Goal: Task Accomplishment & Management: Manage account settings

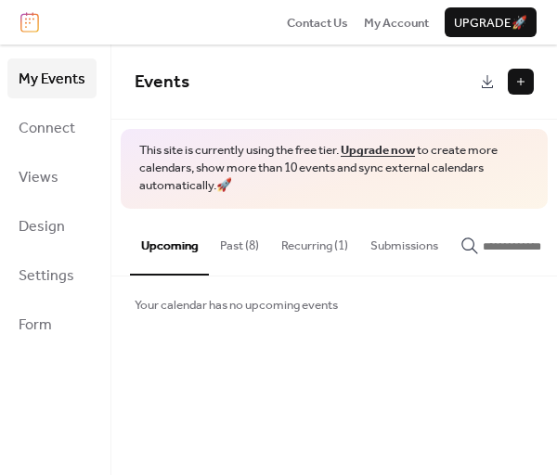
click at [318, 236] on button "Recurring (1)" at bounding box center [314, 241] width 89 height 65
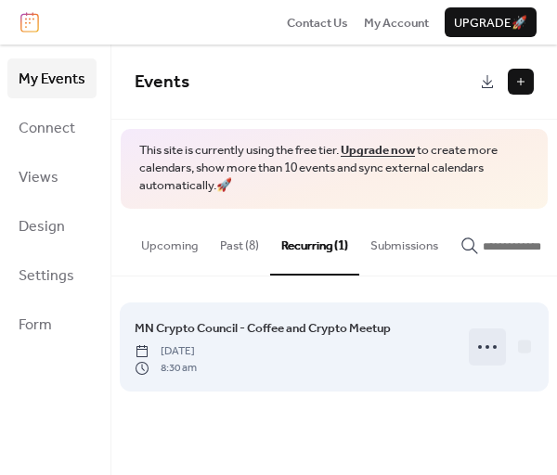
click at [485, 349] on icon at bounding box center [488, 347] width 30 height 30
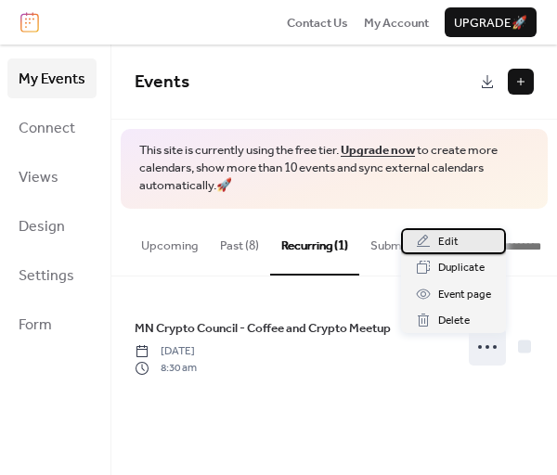
click at [452, 249] on span "Edit" at bounding box center [448, 242] width 20 height 19
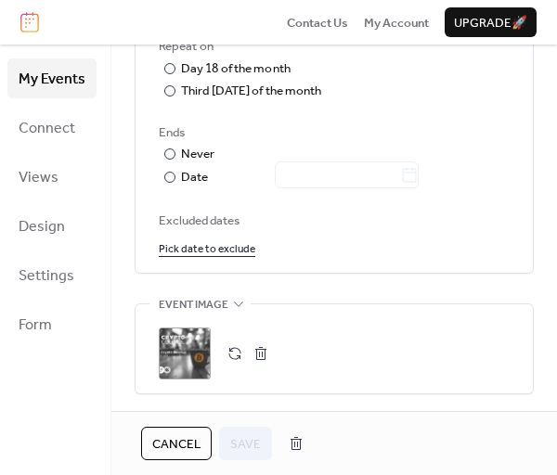
scroll to position [1088, 0]
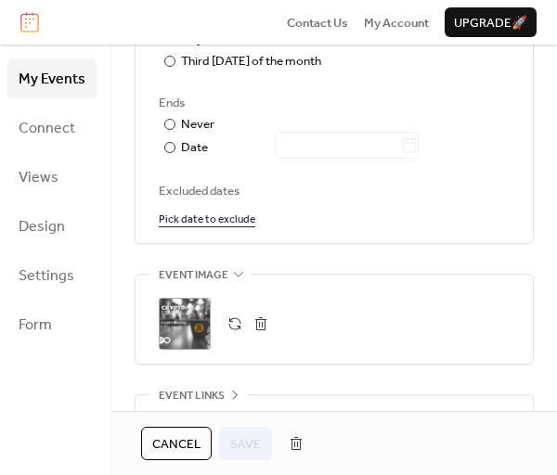
click at [258, 320] on button "button" at bounding box center [261, 324] width 26 height 26
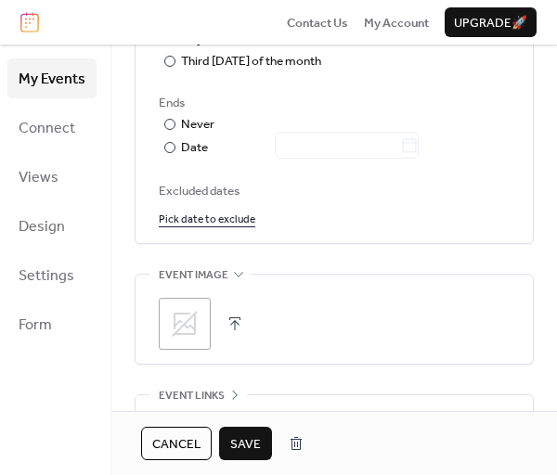
click at [182, 319] on icon at bounding box center [185, 324] width 26 height 26
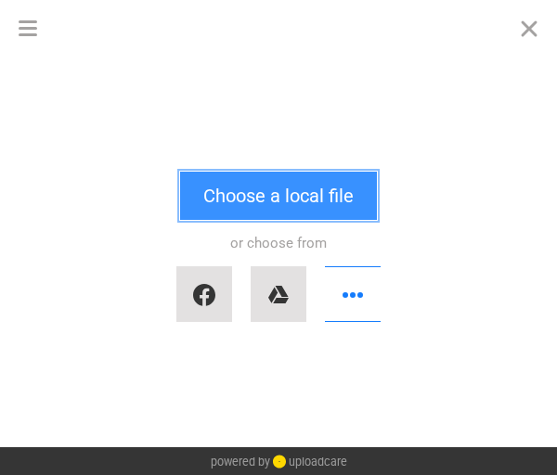
click at [243, 206] on button "Choose a local file" at bounding box center [278, 196] width 197 height 48
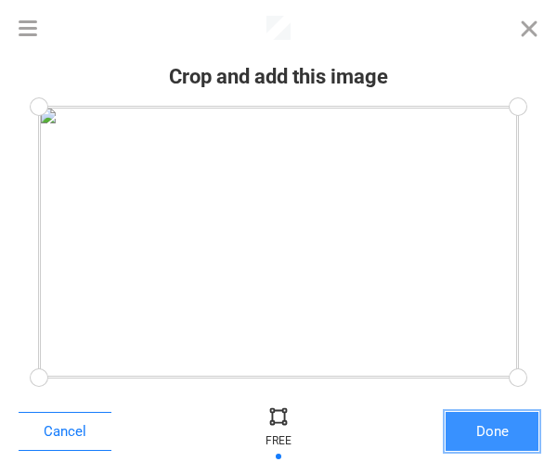
click at [489, 430] on button "Done" at bounding box center [492, 431] width 93 height 39
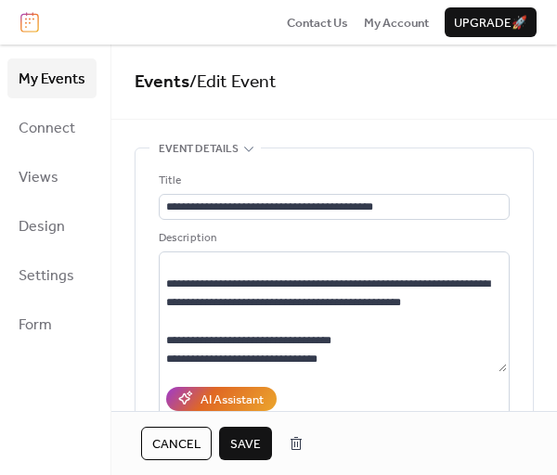
click at [254, 443] on span "Save" at bounding box center [245, 444] width 31 height 19
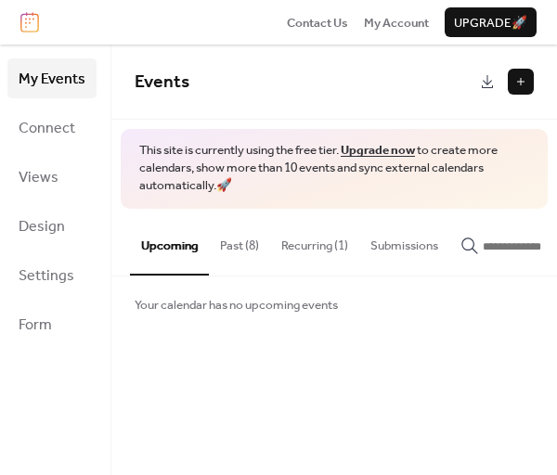
click at [309, 246] on button "Recurring (1)" at bounding box center [314, 241] width 89 height 65
click at [324, 251] on button "Recurring (1)" at bounding box center [314, 241] width 89 height 65
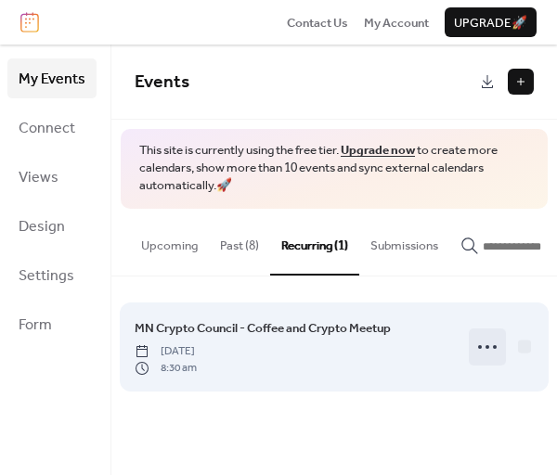
click at [481, 348] on icon at bounding box center [488, 347] width 30 height 30
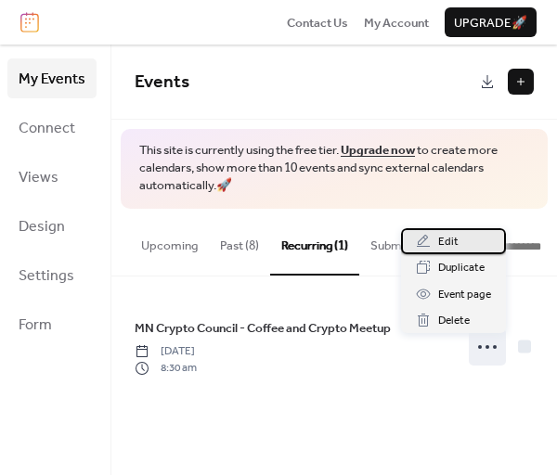
click at [435, 237] on div "Edit" at bounding box center [453, 241] width 105 height 26
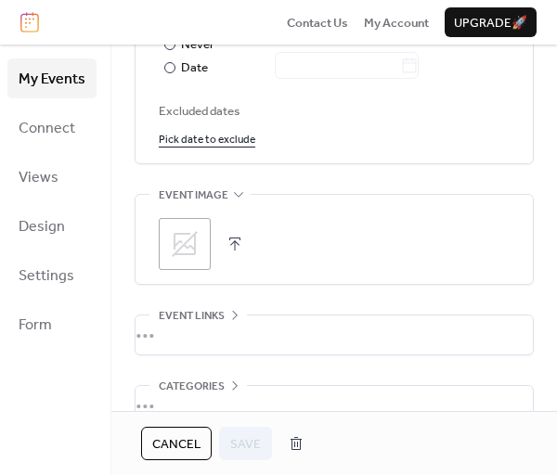
scroll to position [1267, 0]
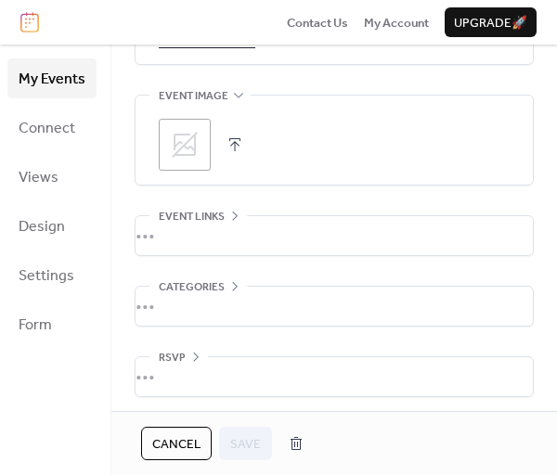
click at [182, 132] on icon at bounding box center [185, 145] width 26 height 26
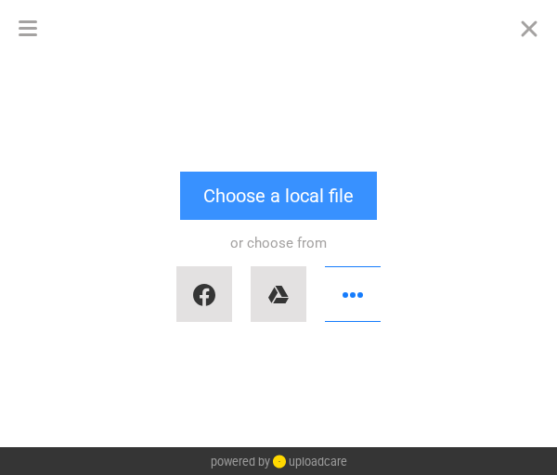
scroll to position [0, 0]
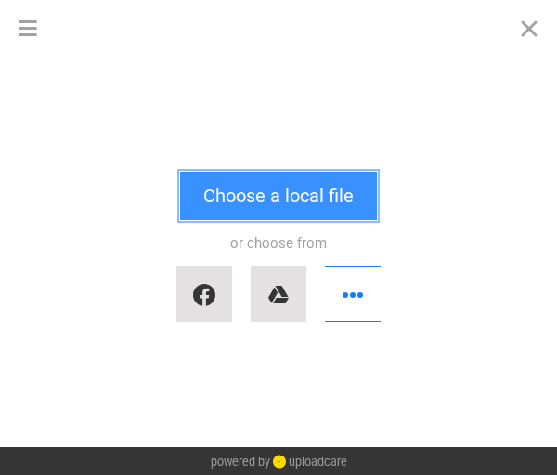
click at [281, 196] on button "Choose a local file" at bounding box center [278, 196] width 197 height 48
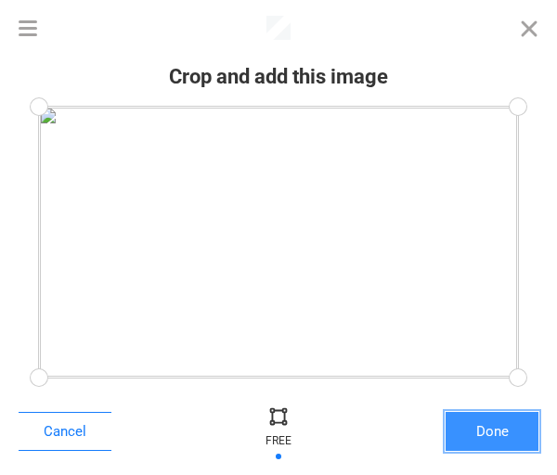
click at [481, 430] on button "Done" at bounding box center [492, 431] width 93 height 39
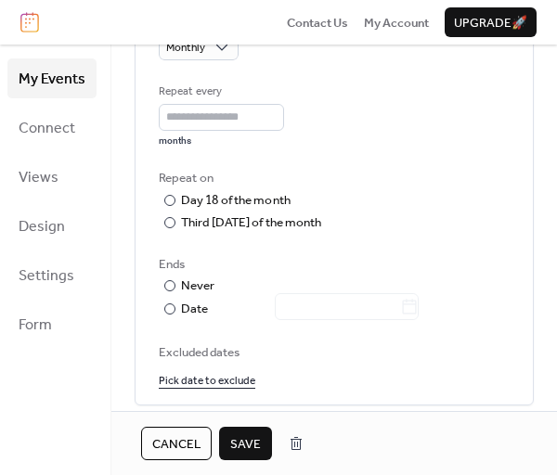
scroll to position [1267, 0]
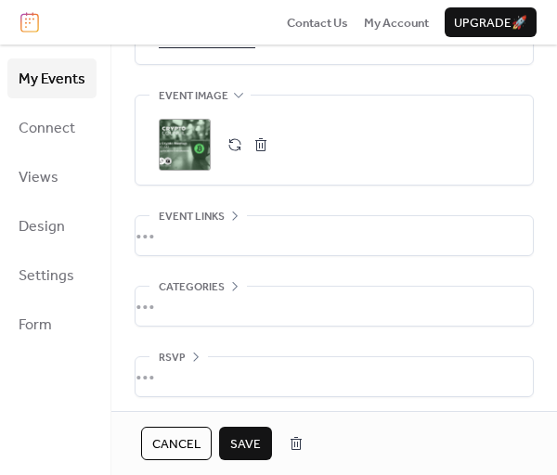
click at [258, 444] on button "Save" at bounding box center [245, 443] width 53 height 33
